Goal: Ask a question: Seek information or help from site administrators or community

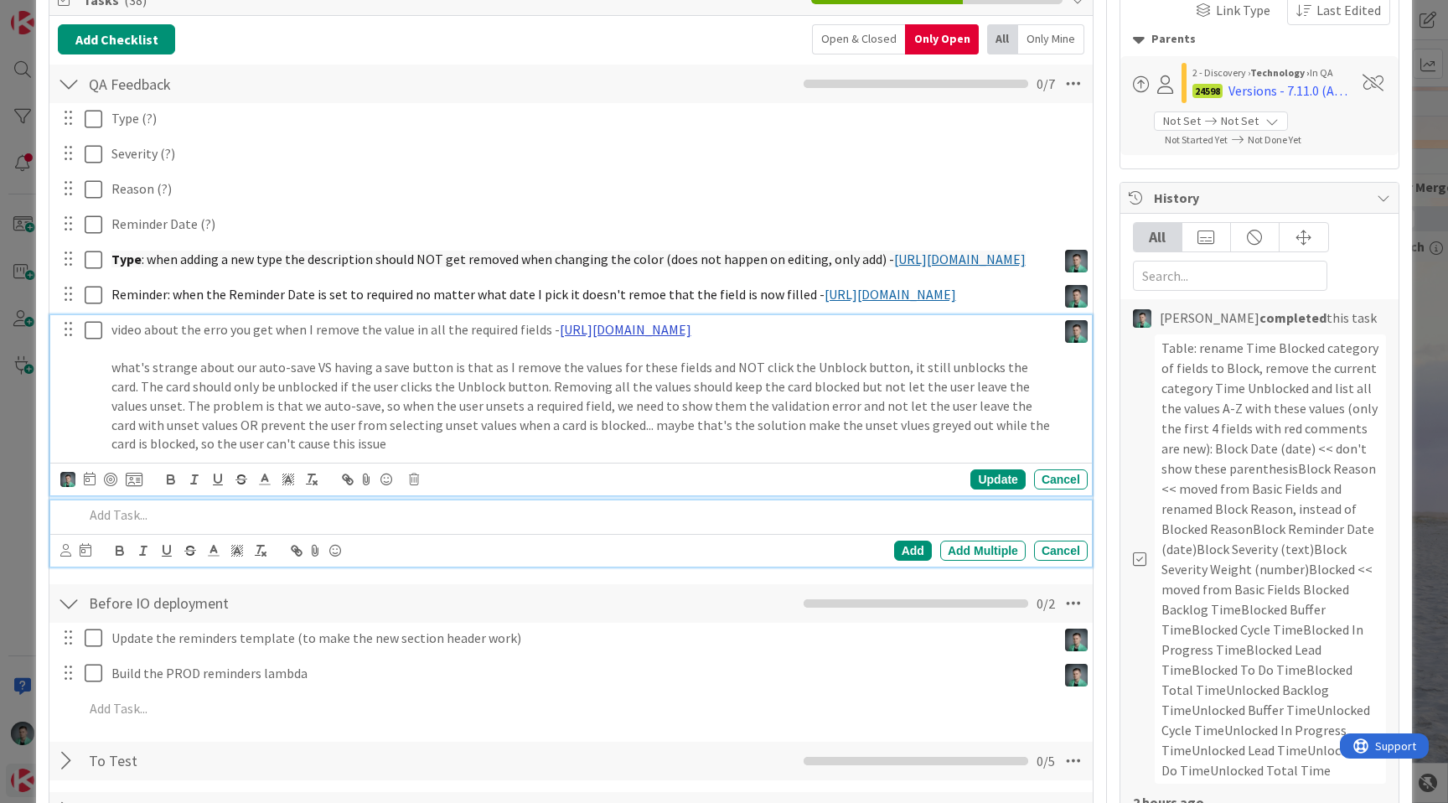
scroll to position [301, 0]
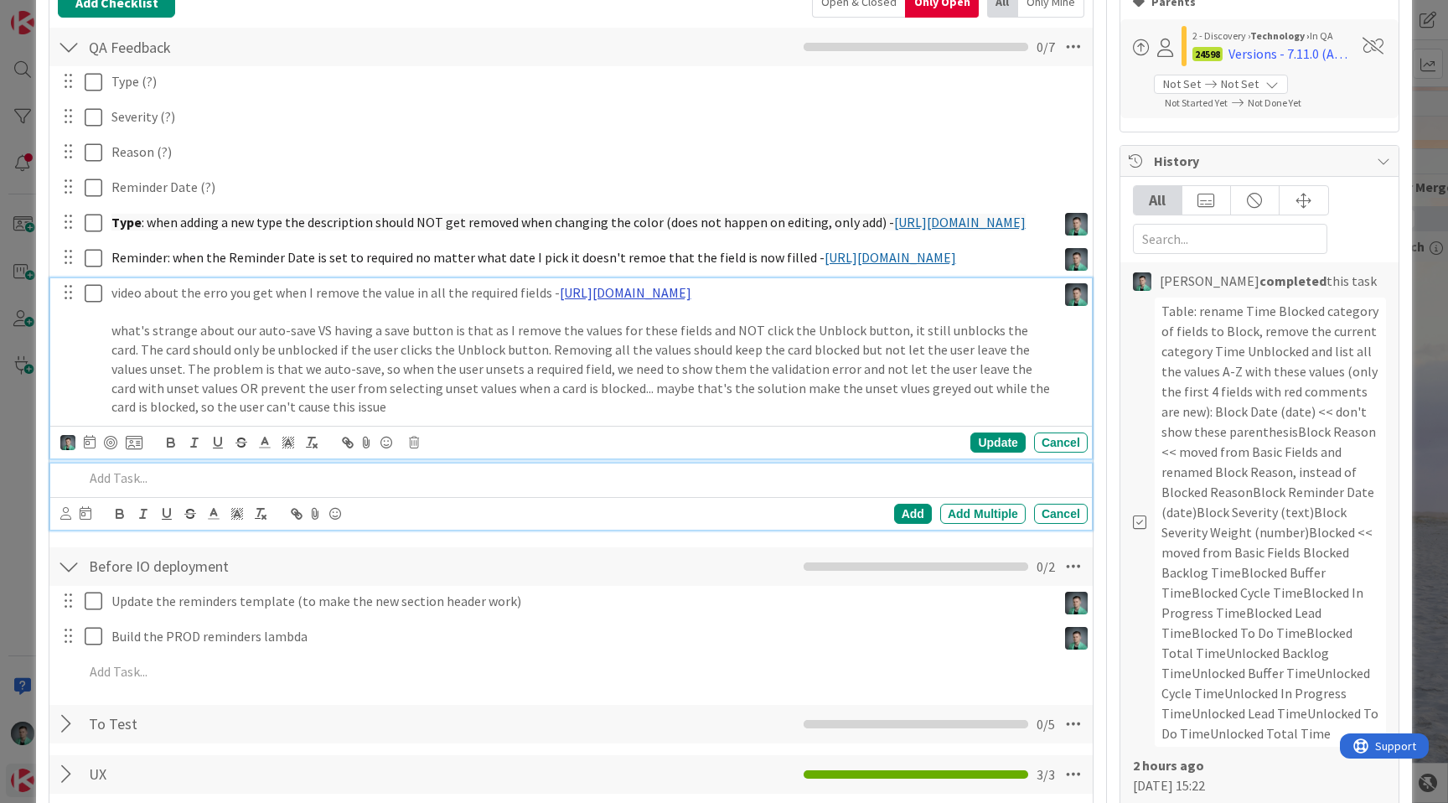
click at [621, 370] on div "video about the erro you get when I remove the value in all the required fields…" at bounding box center [581, 349] width 952 height 143
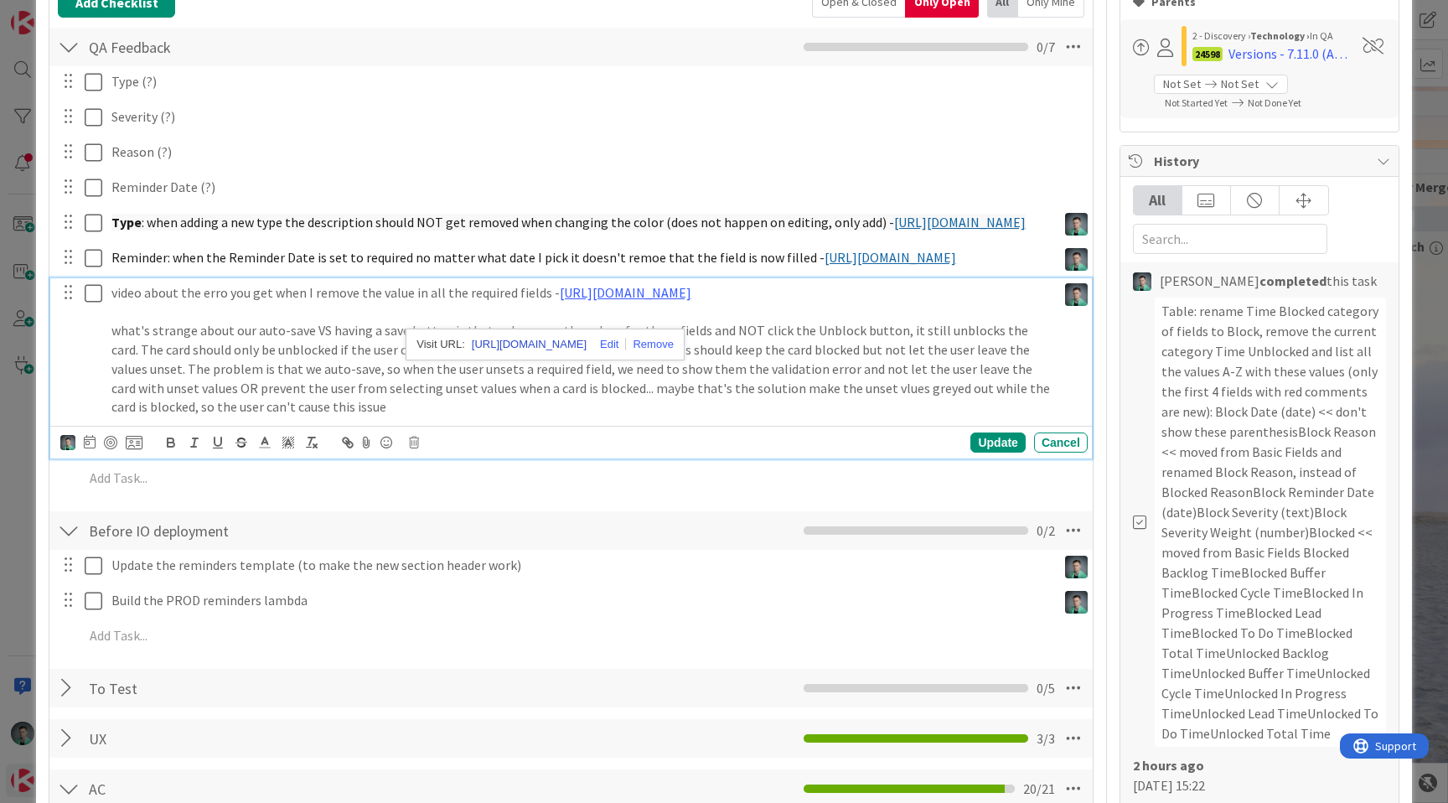
click at [587, 355] on link "[URL][DOMAIN_NAME]" at bounding box center [529, 345] width 115 height 22
click at [276, 417] on p "what's strange about our auto-save VS having a save button is that as I remove …" at bounding box center [580, 369] width 939 height 96
click at [540, 405] on p "what's strange about our auto-save VS having a save button is that as I remove …" at bounding box center [580, 369] width 939 height 96
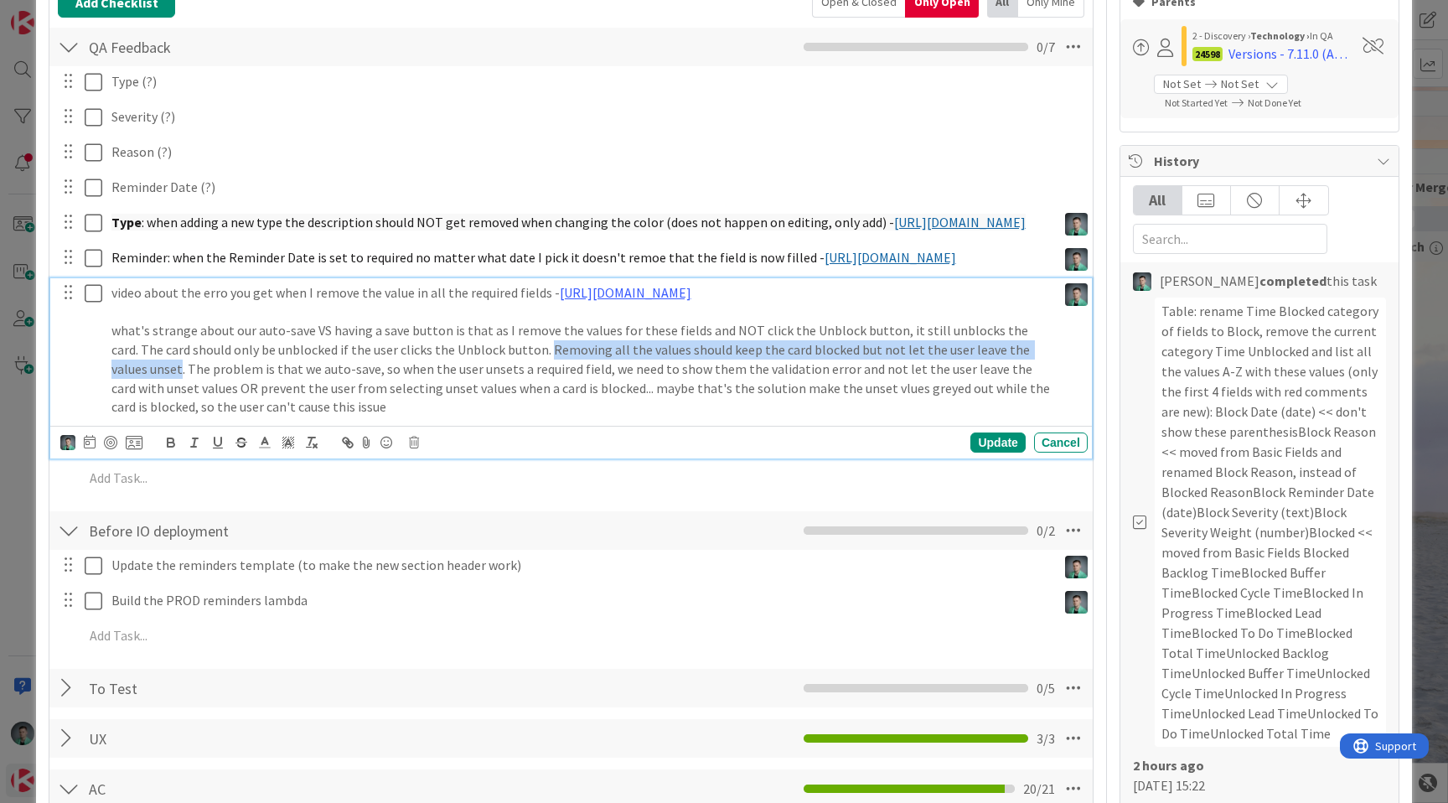
drag, startPoint x: 540, startPoint y: 405, endPoint x: 119, endPoint y: 429, distance: 421.5
click at [119, 417] on p "what's strange about our auto-save VS having a save button is that as I remove …" at bounding box center [580, 369] width 939 height 96
copy p "Removing all the values should keep the card blocked but not let the user leave…"
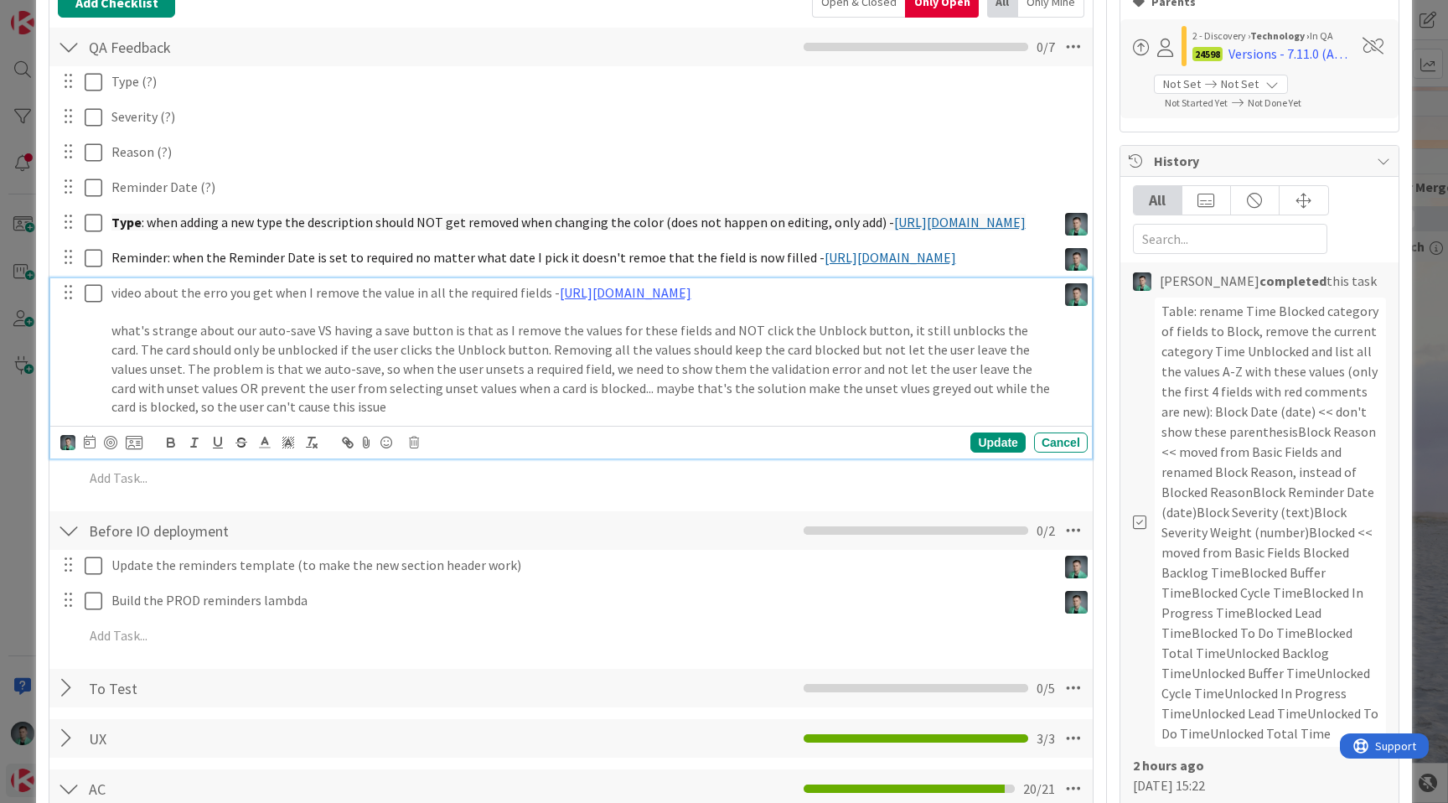
click at [367, 412] on p "what's strange about our auto-save VS having a save button is that as I remove …" at bounding box center [580, 369] width 939 height 96
click at [91, 303] on icon at bounding box center [94, 293] width 18 height 20
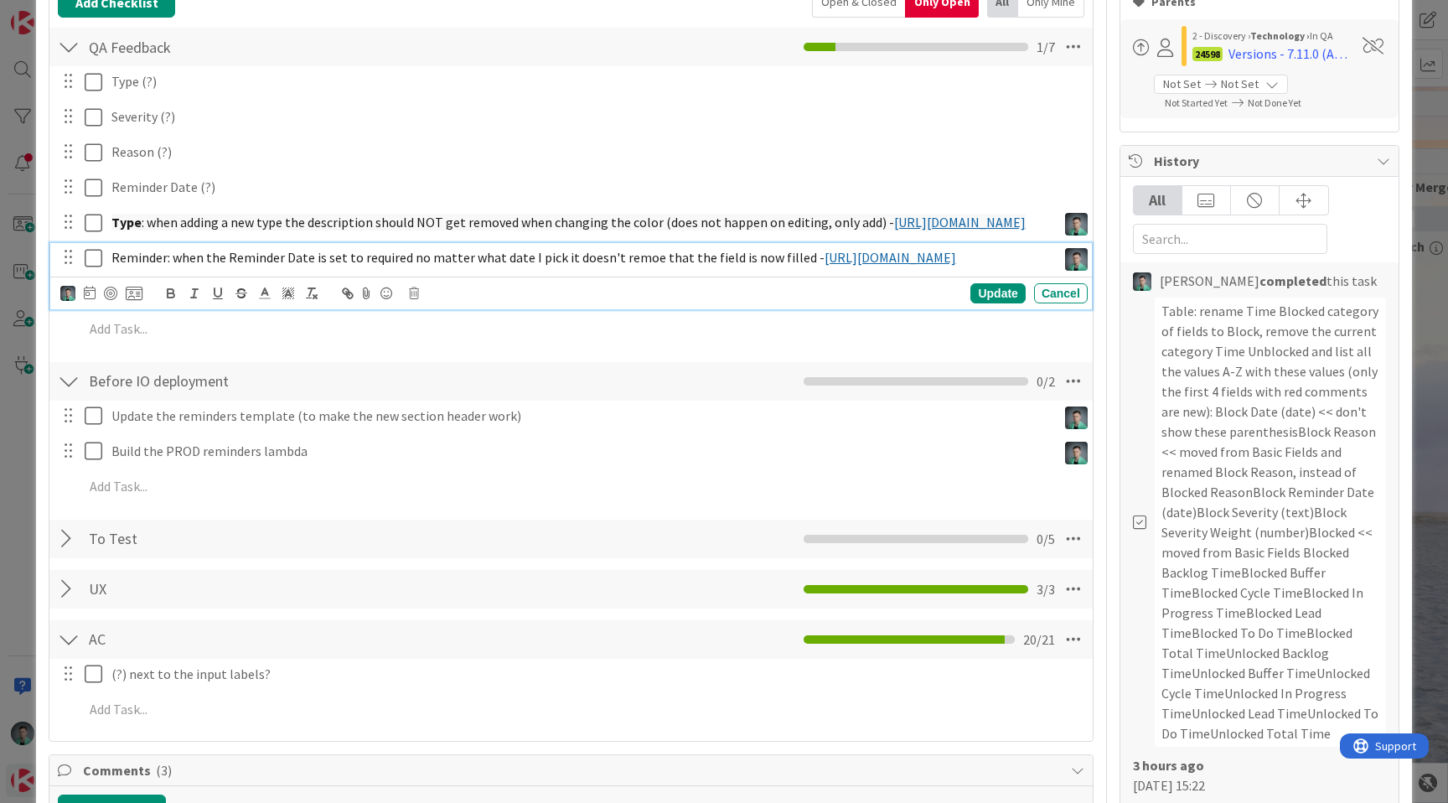
click at [93, 268] on icon at bounding box center [94, 258] width 18 height 20
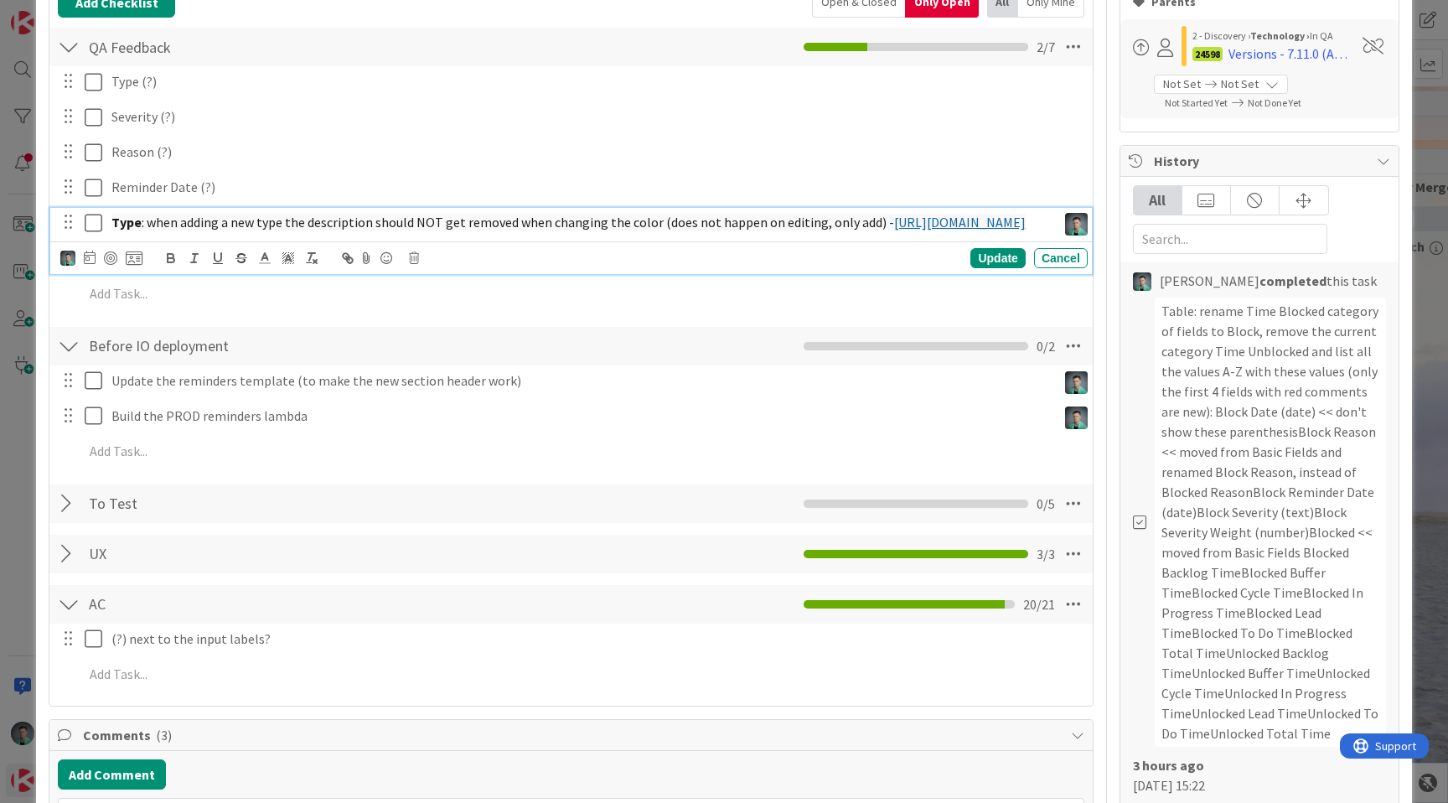
click at [87, 220] on icon at bounding box center [94, 223] width 18 height 20
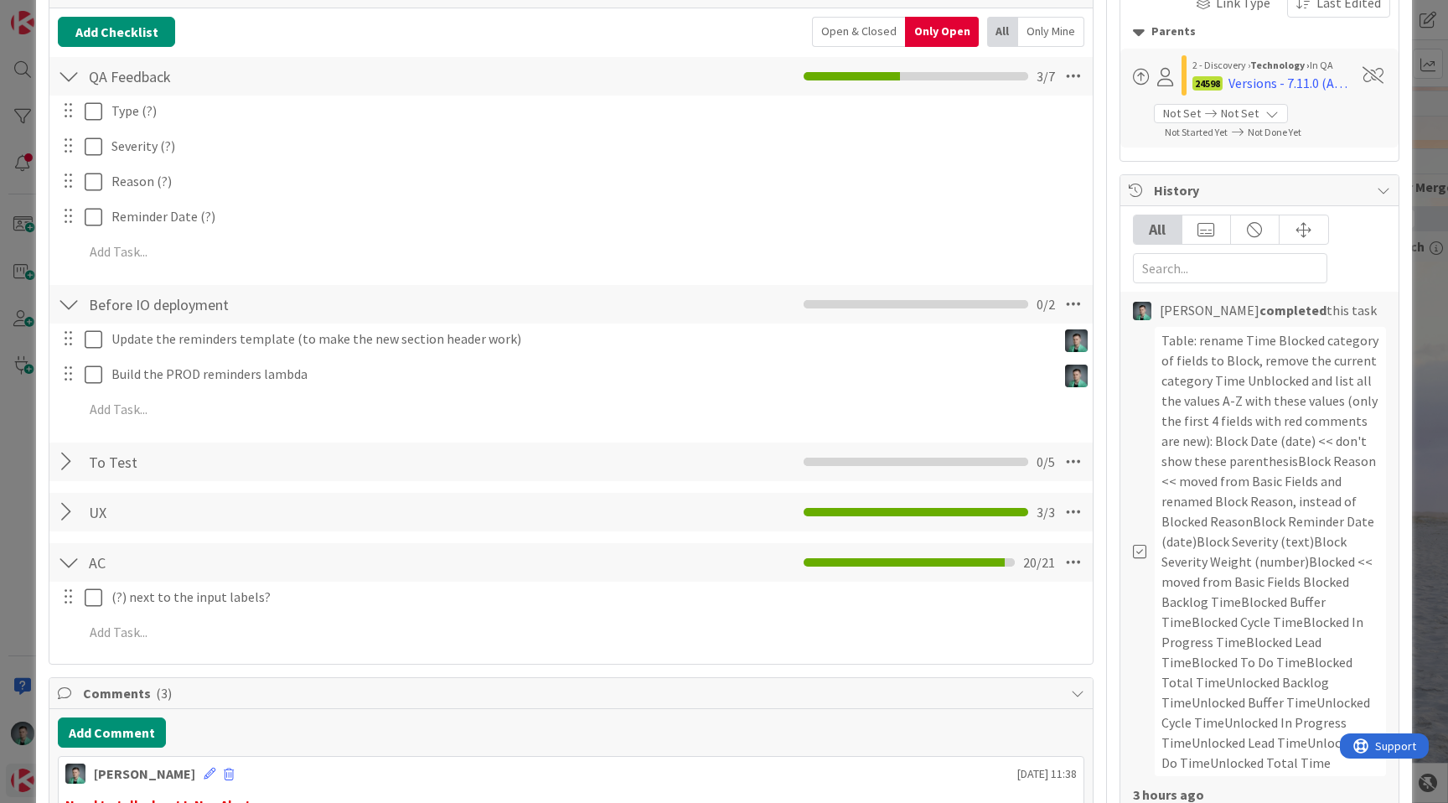
scroll to position [262, 0]
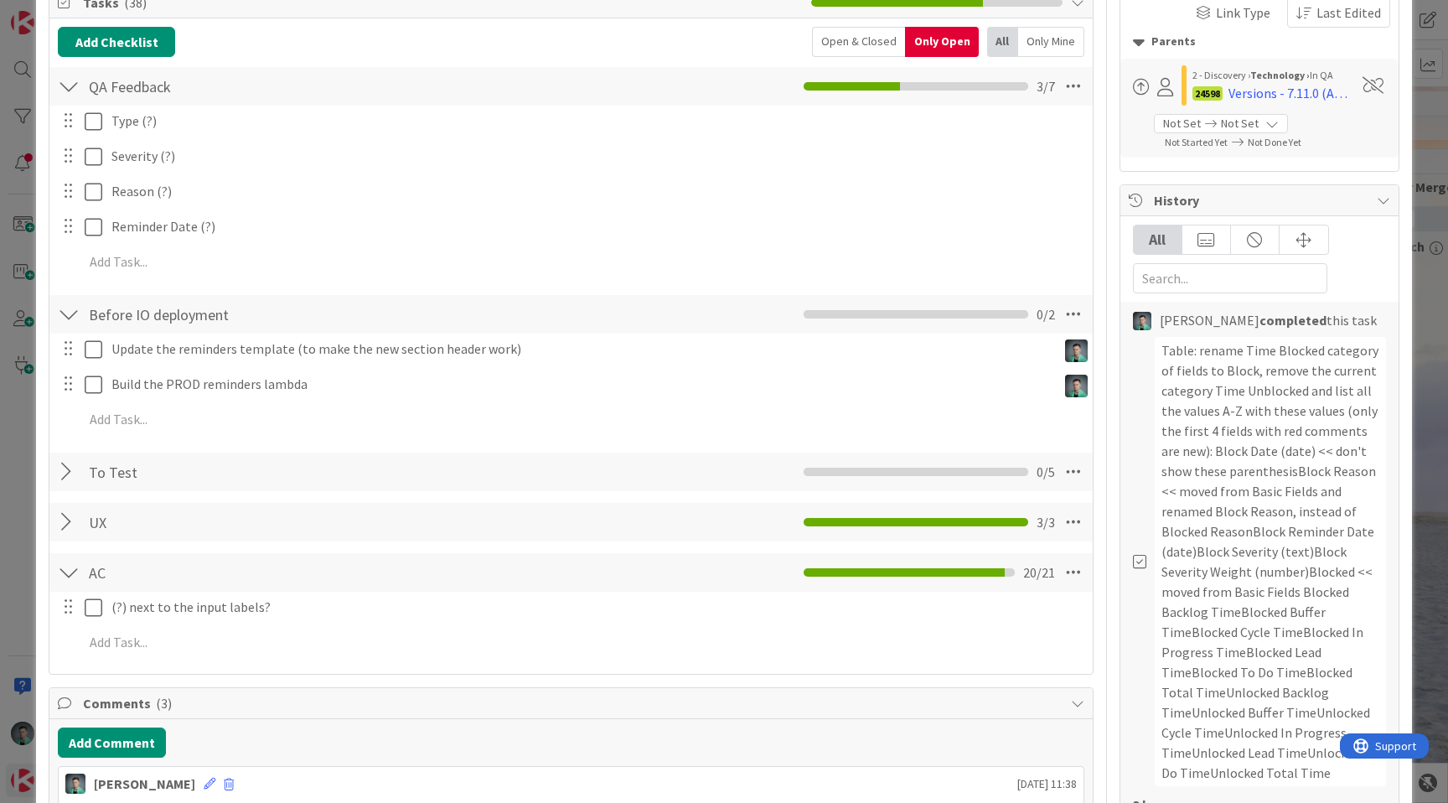
click at [854, 39] on div "Open & Closed" at bounding box center [858, 42] width 93 height 30
